Goal: Task Accomplishment & Management: Complete application form

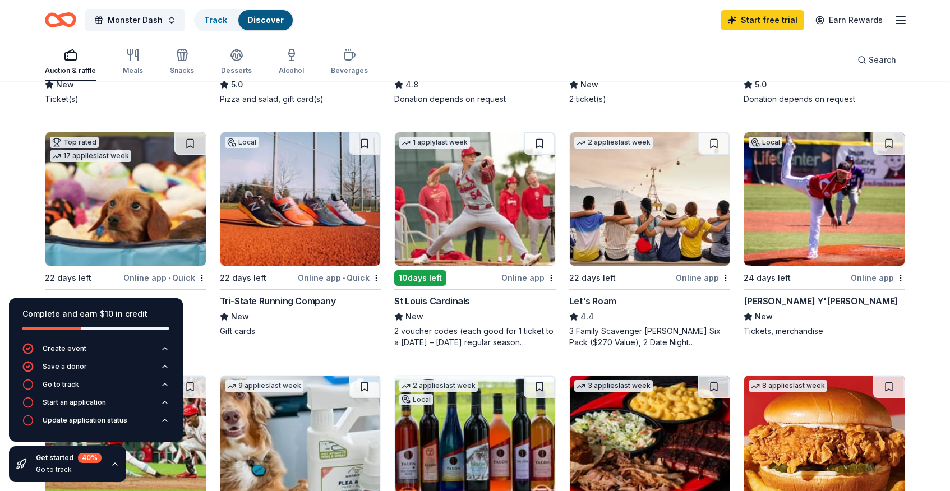
scroll to position [310, 0]
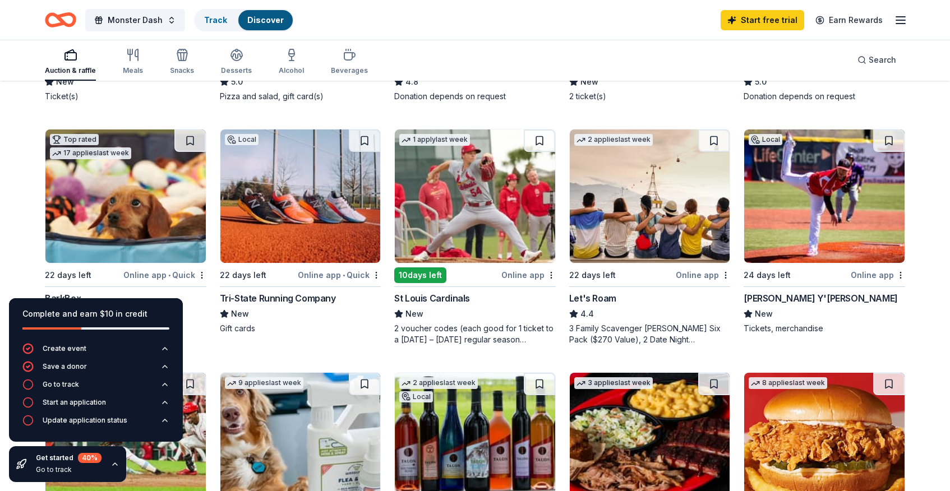
click at [602, 296] on div "Let's Roam" at bounding box center [592, 298] width 47 height 13
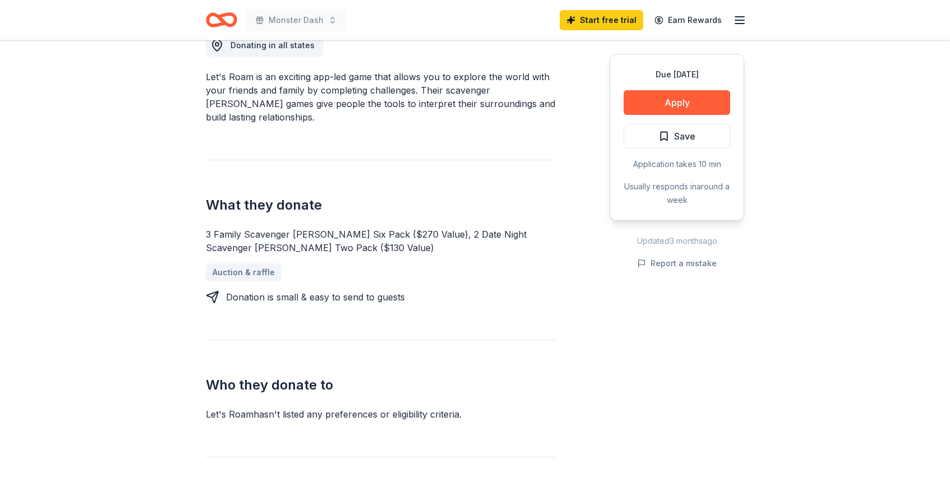
scroll to position [331, 0]
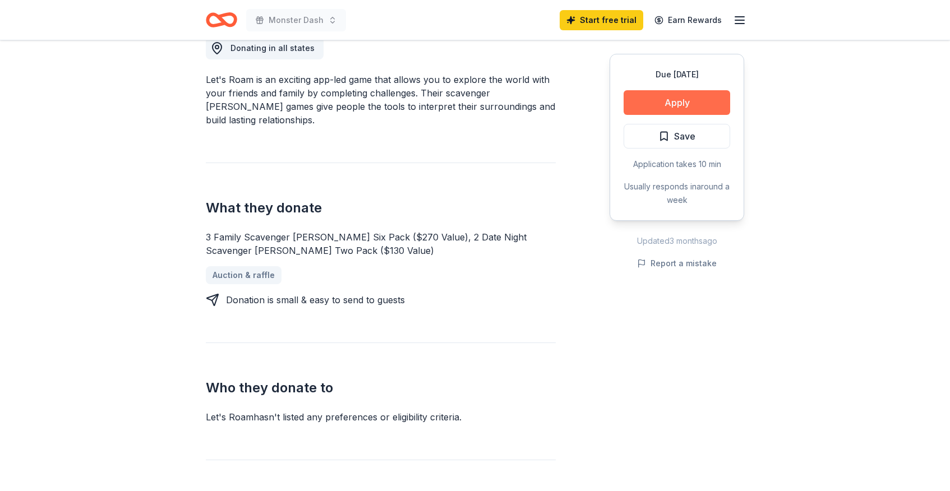
click at [677, 103] on button "Apply" at bounding box center [677, 102] width 107 height 25
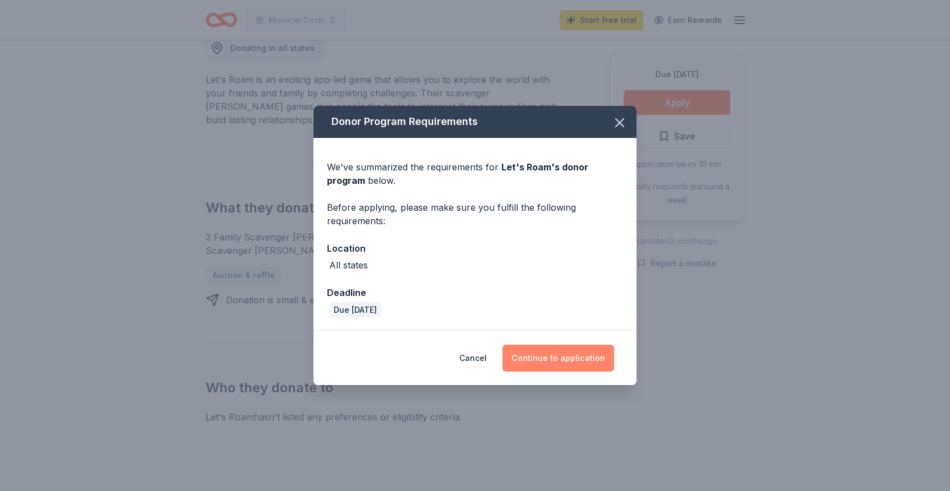
click at [575, 358] on button "Continue to application" at bounding box center [559, 358] width 112 height 27
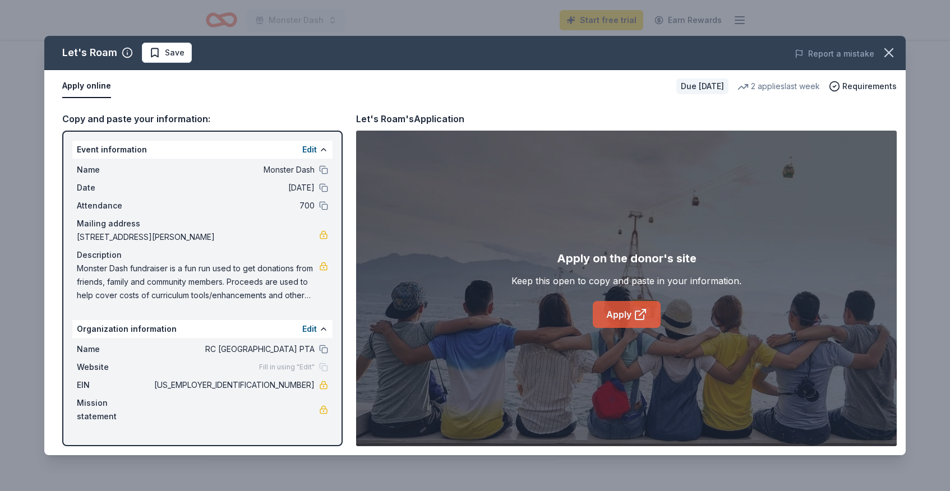
click at [619, 322] on link "Apply" at bounding box center [627, 314] width 68 height 27
